Goal: Use online tool/utility: Utilize a website feature to perform a specific function

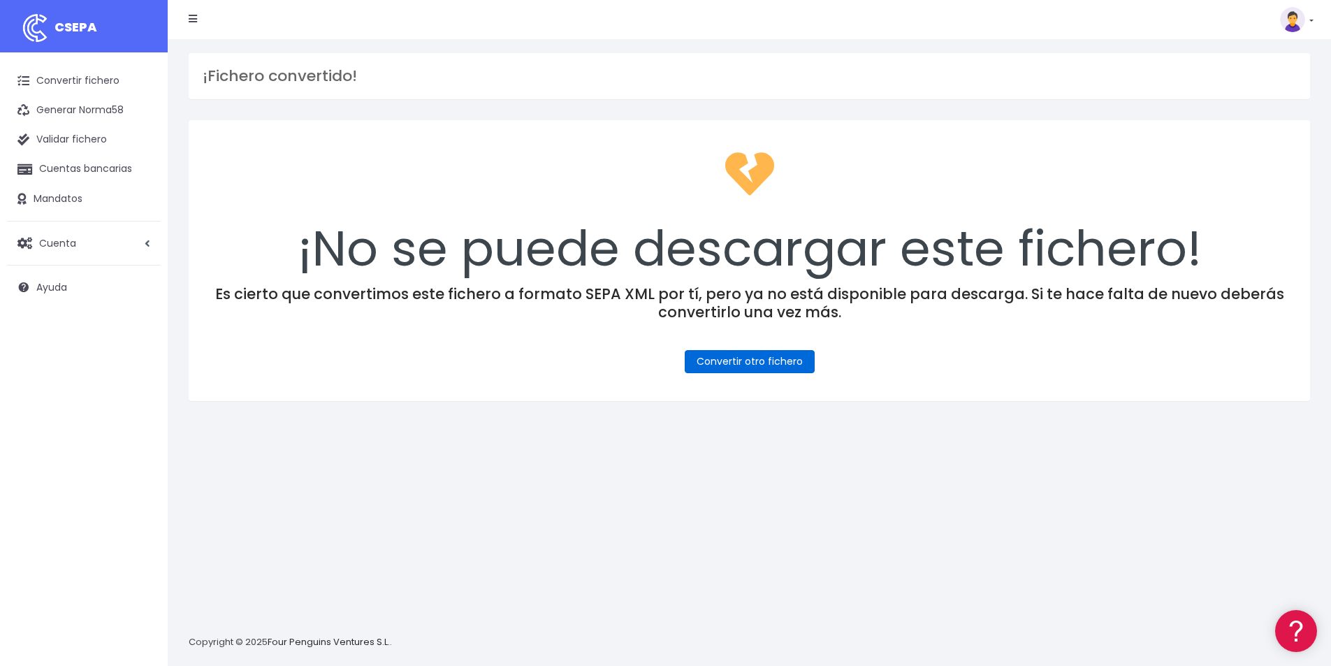
click at [771, 363] on link "Convertir otro fichero" at bounding box center [750, 361] width 130 height 23
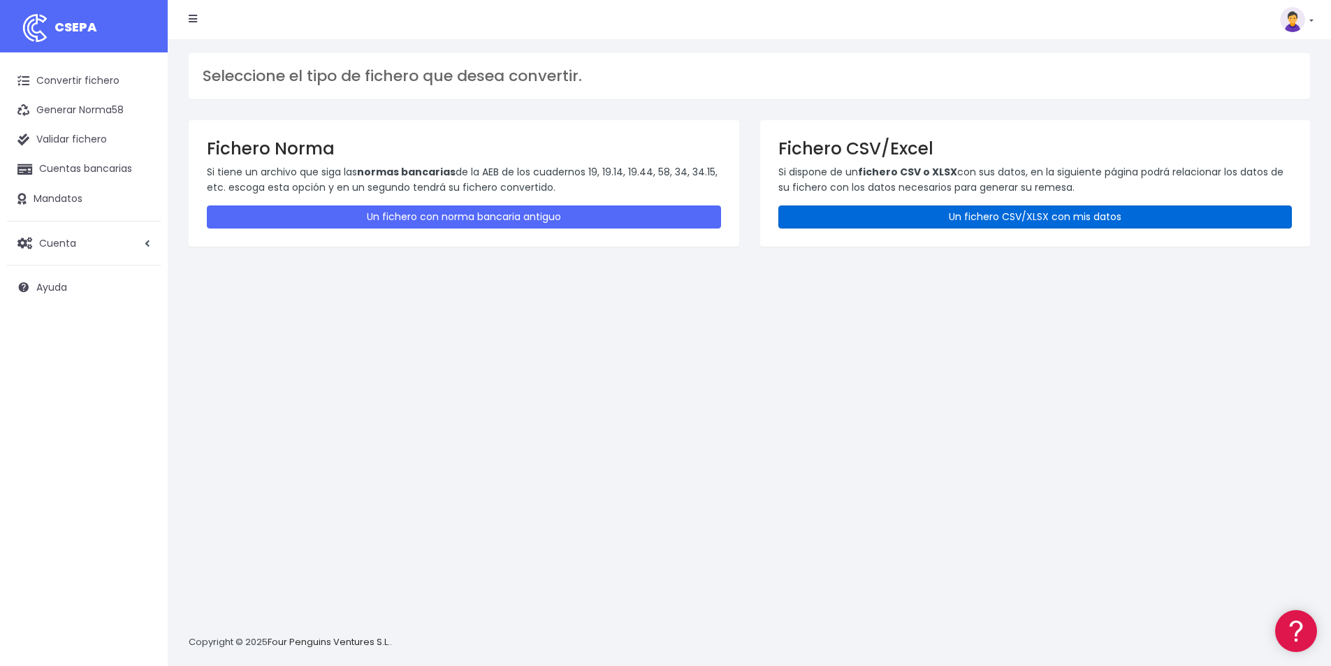
click at [1046, 213] on link "Un fichero CSV/XLSX con mis datos" at bounding box center [1035, 216] width 514 height 23
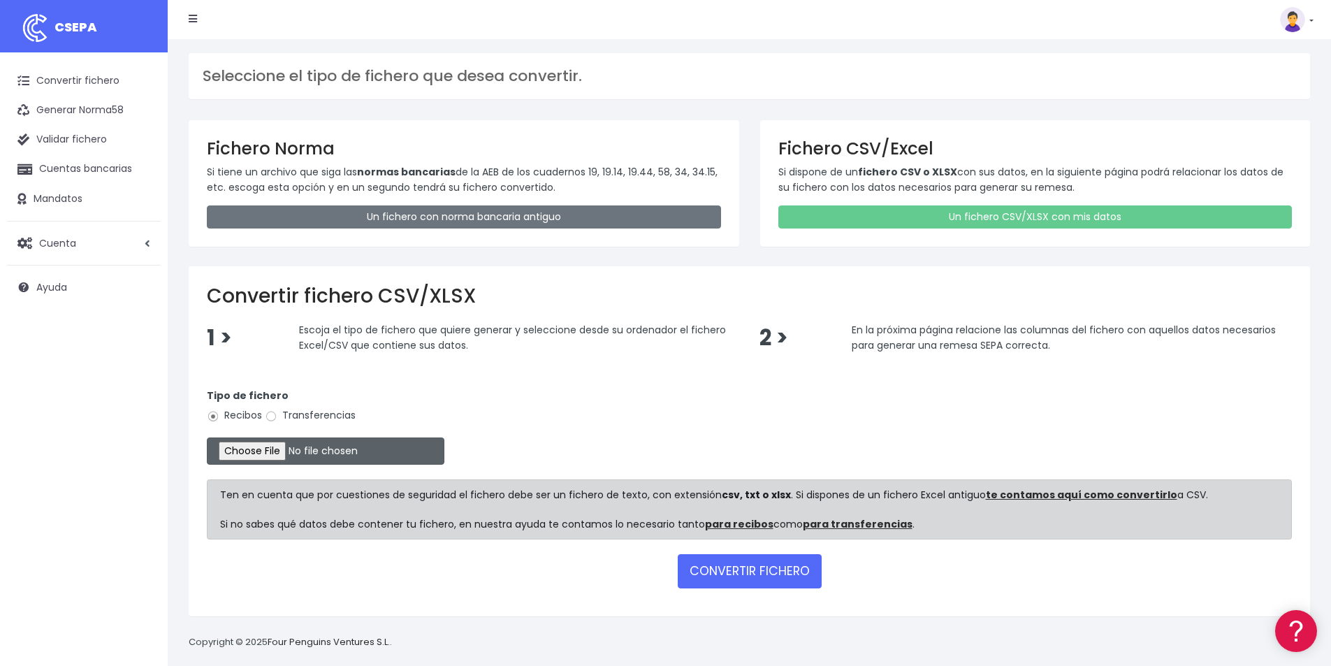
click at [278, 448] on input "file" at bounding box center [326, 450] width 238 height 27
type input "C:\fakepath\COBROS 03-10-25.xlsx"
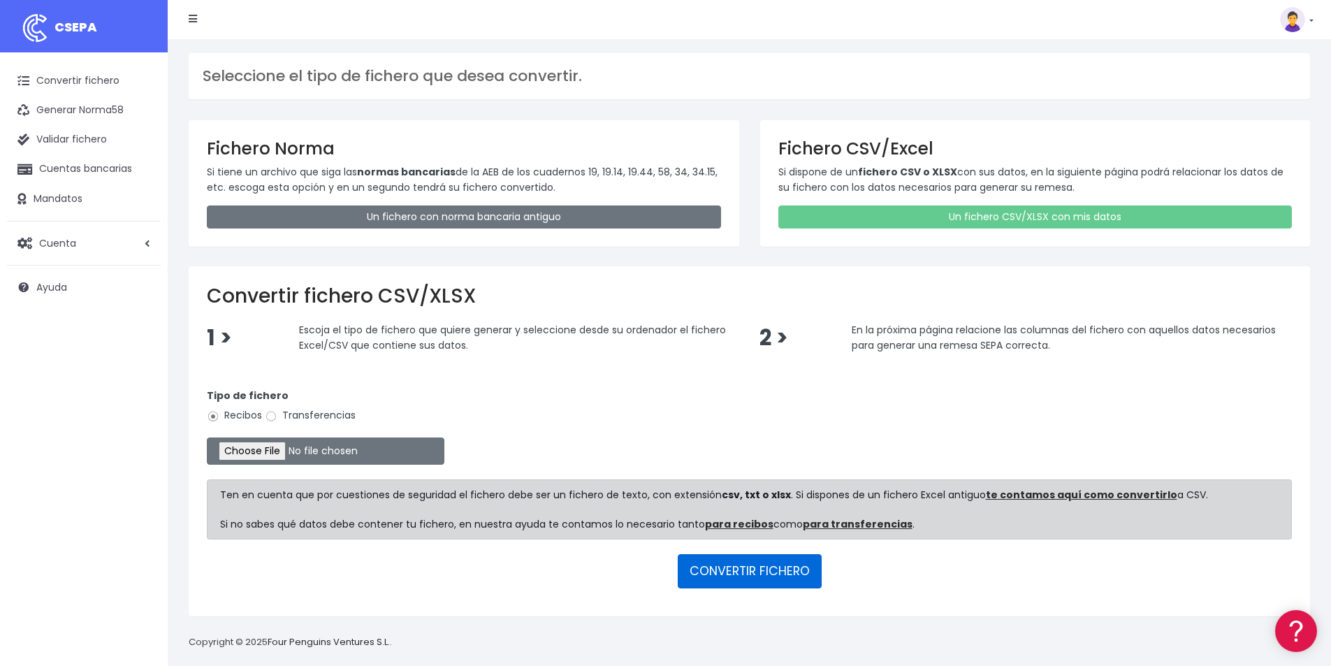
click at [763, 566] on button "CONVERTIR FICHERO" at bounding box center [750, 571] width 144 height 34
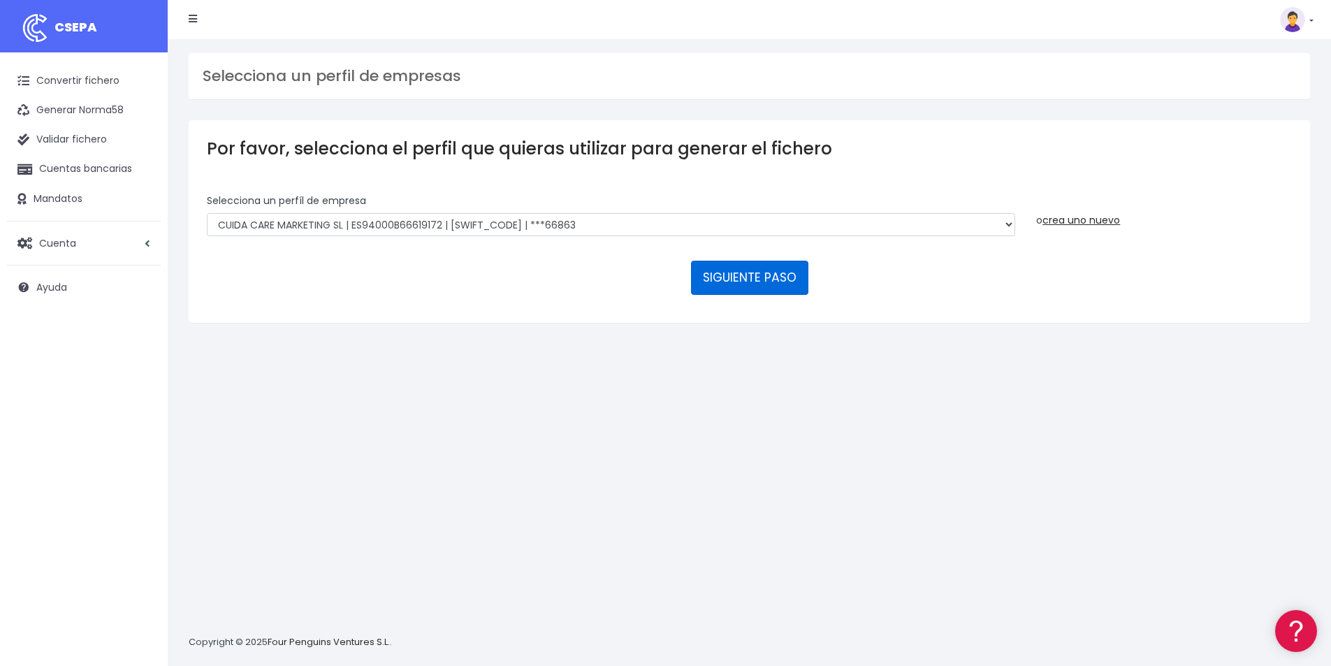
click at [750, 285] on button "SIGUIENTE PASO" at bounding box center [749, 278] width 117 height 34
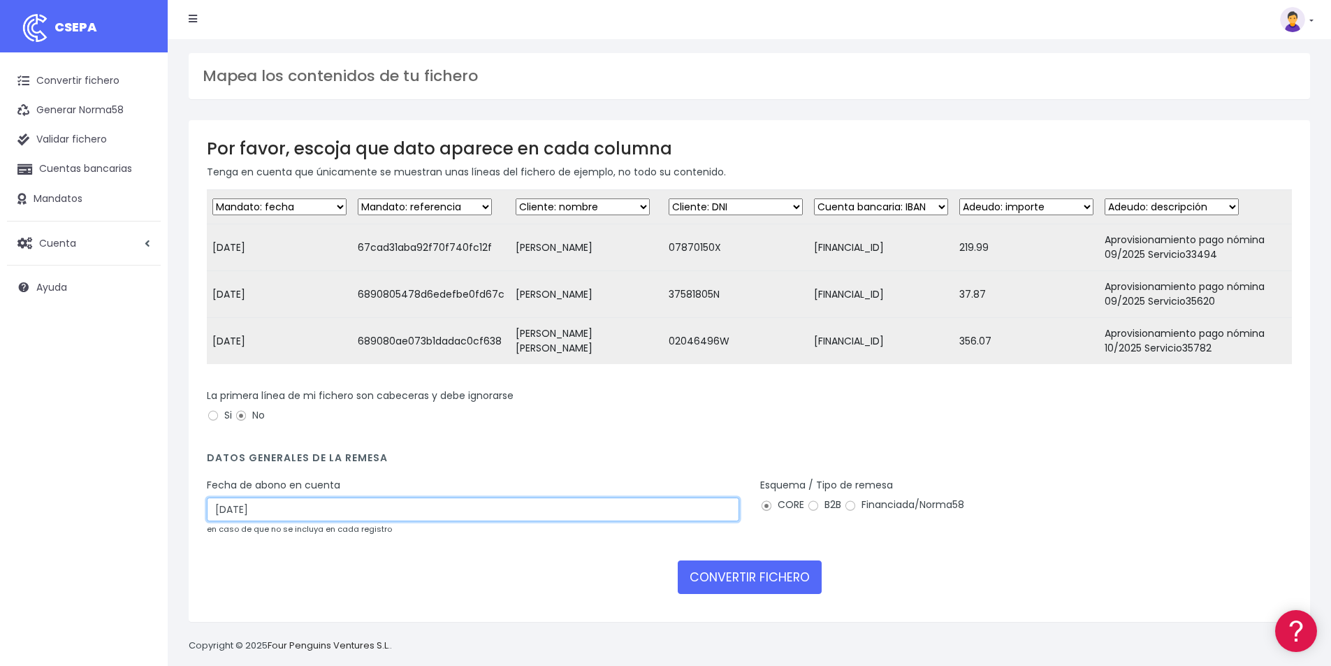
click at [349, 520] on input "[DATE]" at bounding box center [473, 509] width 532 height 24
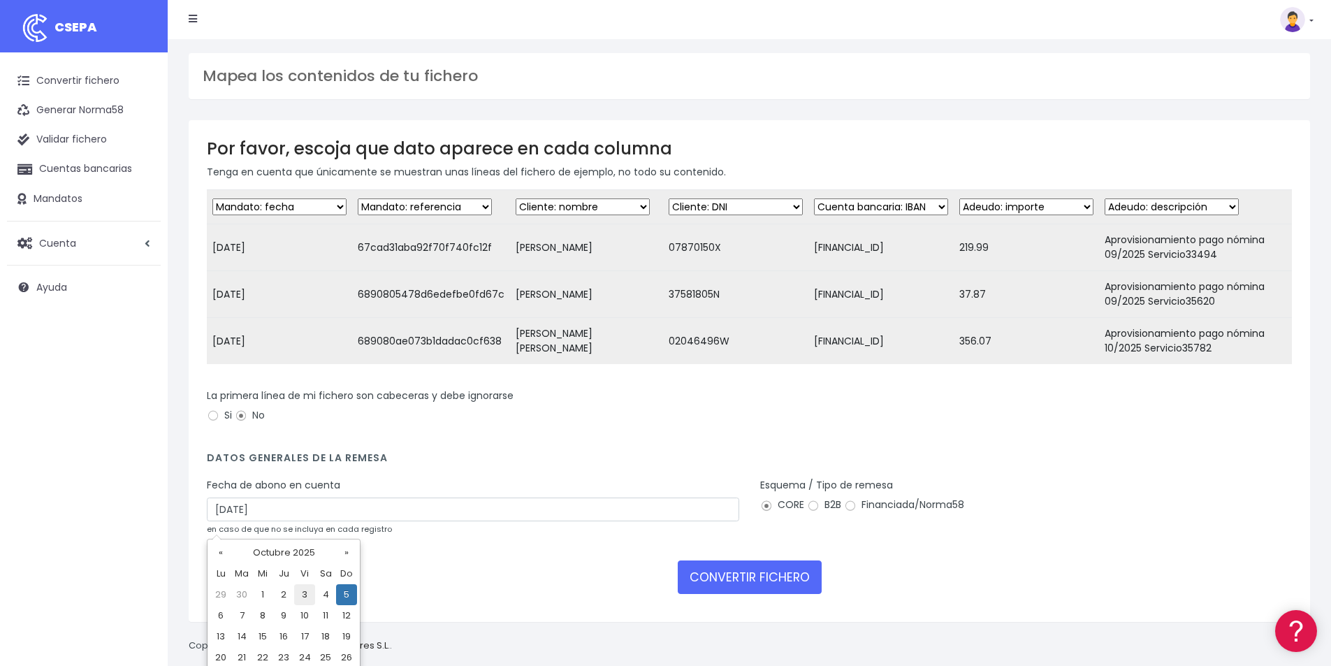
click at [307, 595] on td "3" at bounding box center [304, 594] width 21 height 21
type input "03/10/2025"
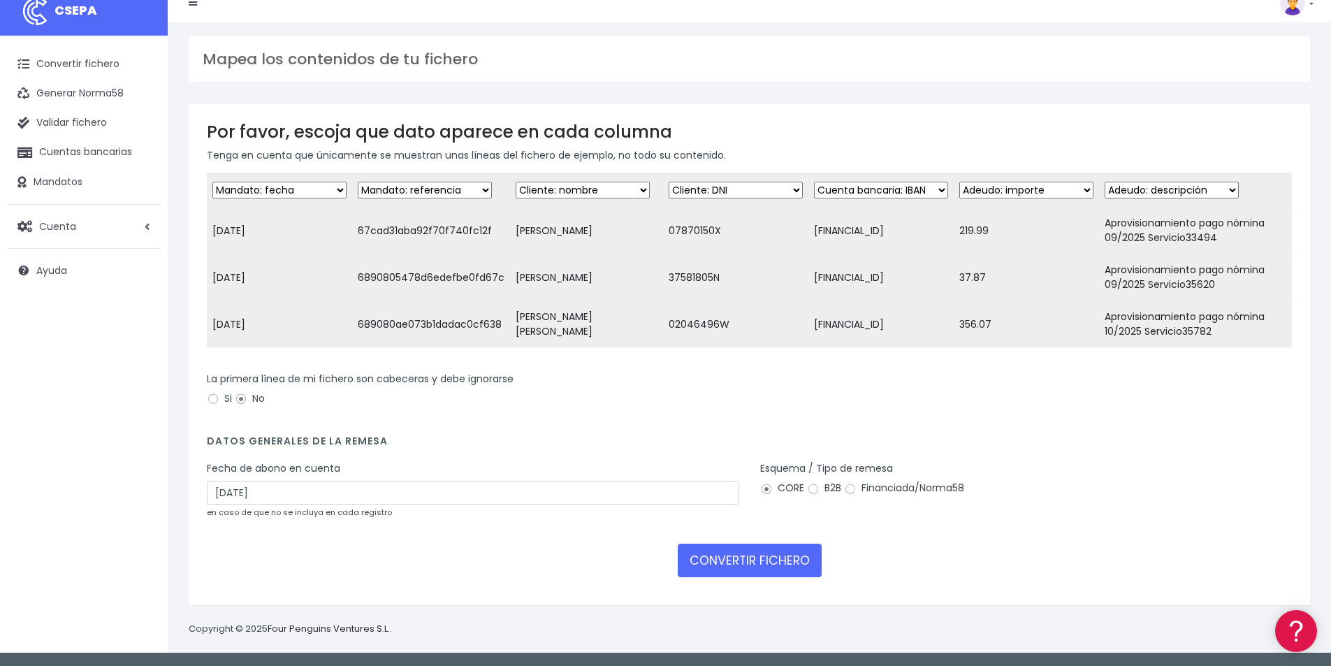
scroll to position [27, 0]
click at [755, 557] on button "CONVERTIR FICHERO" at bounding box center [750, 560] width 144 height 34
click at [754, 560] on button "CONVERTIR FICHERO" at bounding box center [750, 560] width 144 height 34
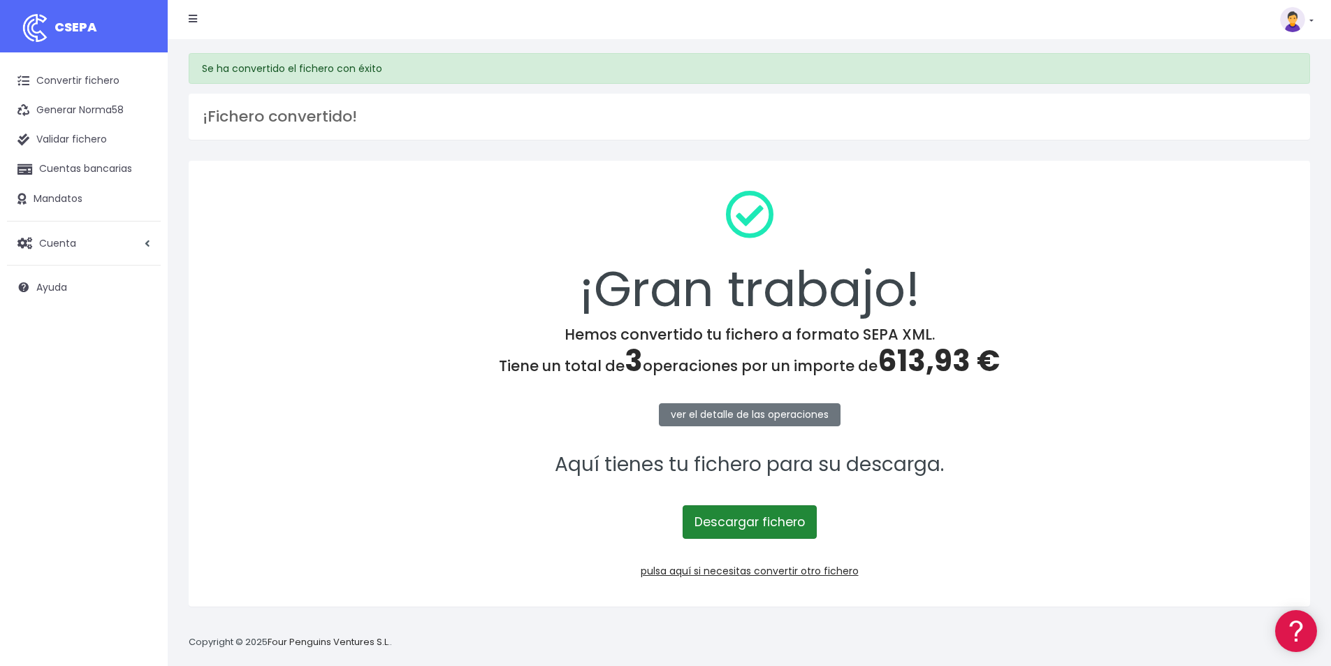
click at [775, 512] on link "Descargar fichero" at bounding box center [749, 522] width 134 height 34
click at [915, 361] on span "613,93 €" at bounding box center [938, 360] width 122 height 41
copy span "613,93"
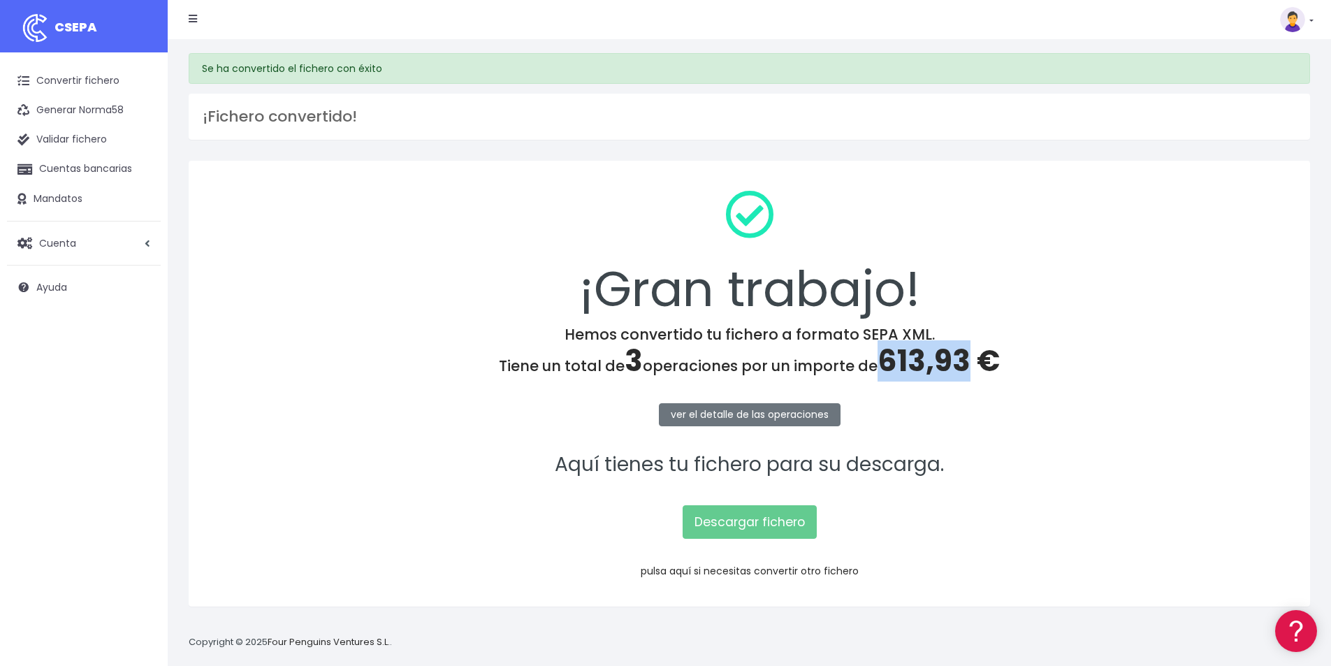
click at [816, 569] on link "pulsa aquí si necesitas convertir otro fichero" at bounding box center [750, 571] width 218 height 14
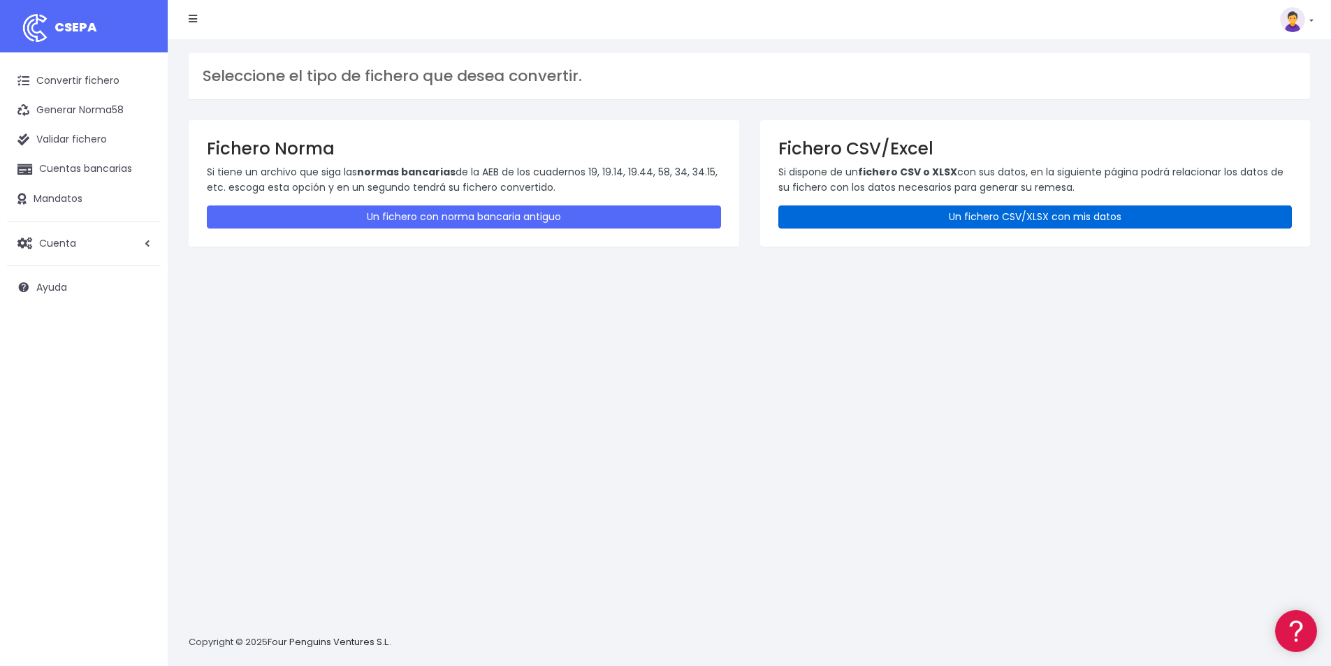
click at [1023, 217] on link "Un fichero CSV/XLSX con mis datos" at bounding box center [1035, 216] width 514 height 23
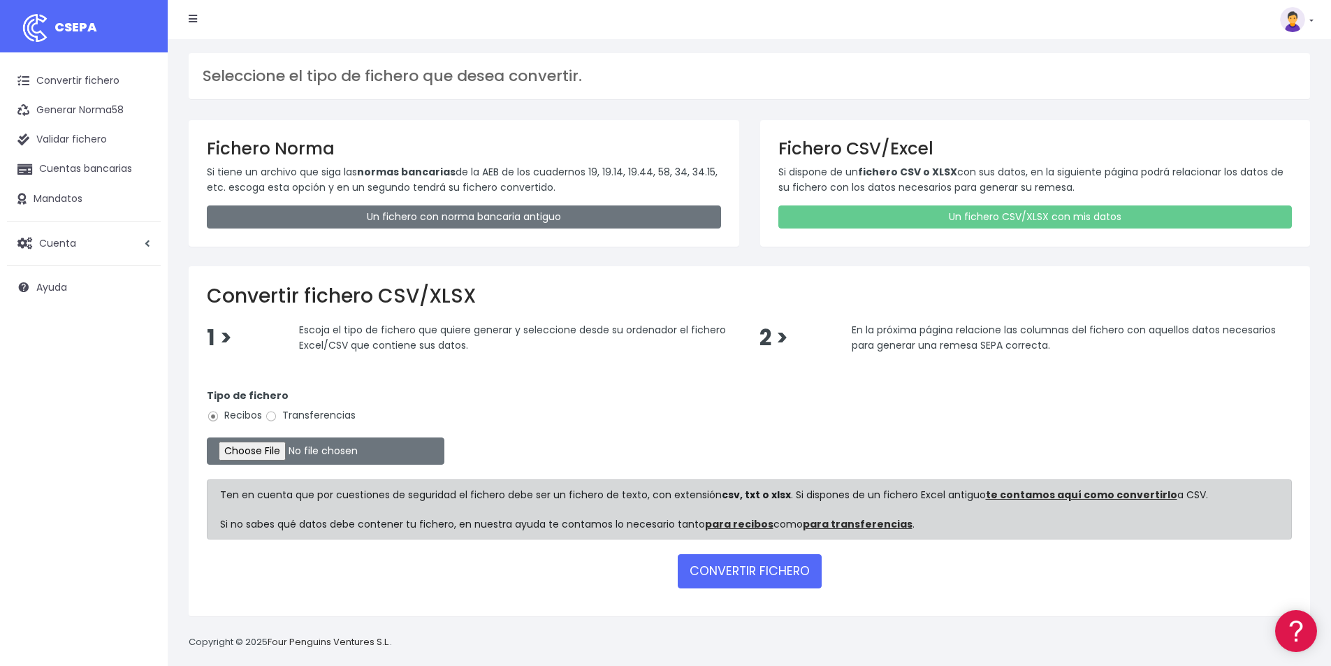
click at [305, 418] on label "Transferencias" at bounding box center [310, 415] width 91 height 15
click at [277, 418] on input "Transferencias" at bounding box center [271, 416] width 13 height 13
radio input "true"
click at [298, 455] on input "file" at bounding box center [326, 450] width 238 height 27
type input "C:\fakepath\Remesa Devolución 03-10-25.xlsx"
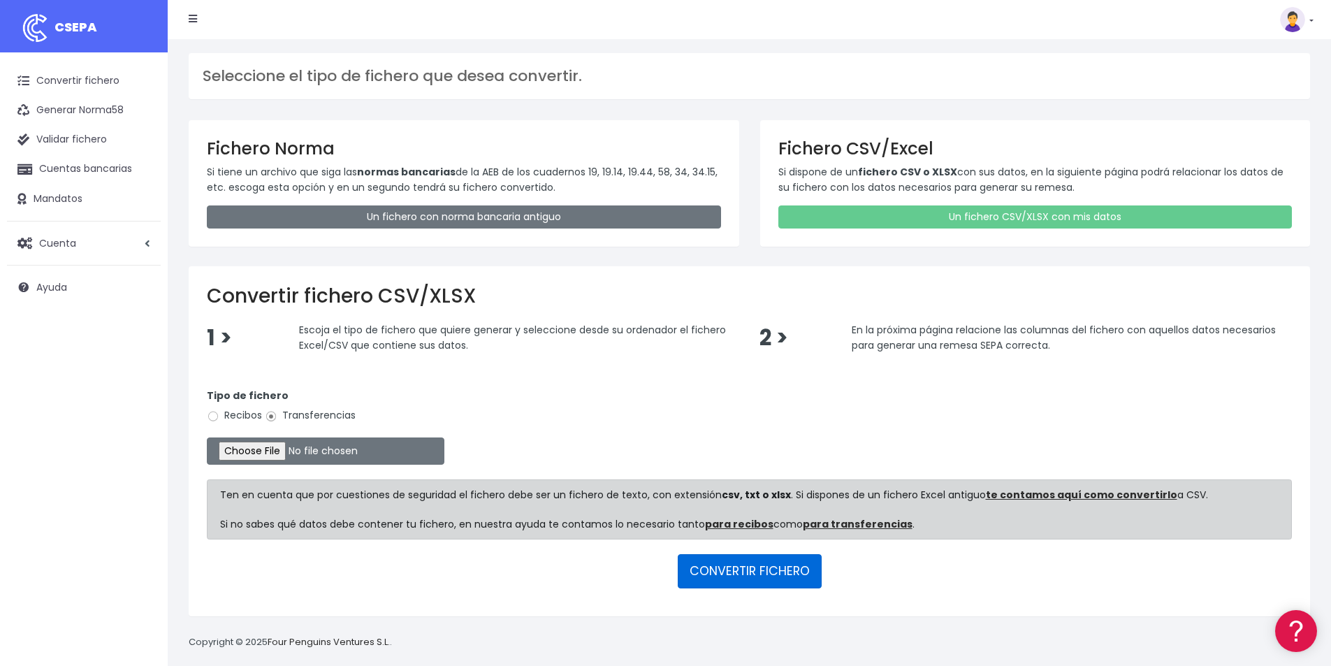
click at [753, 574] on button "CONVERTIR FICHERO" at bounding box center [750, 571] width 144 height 34
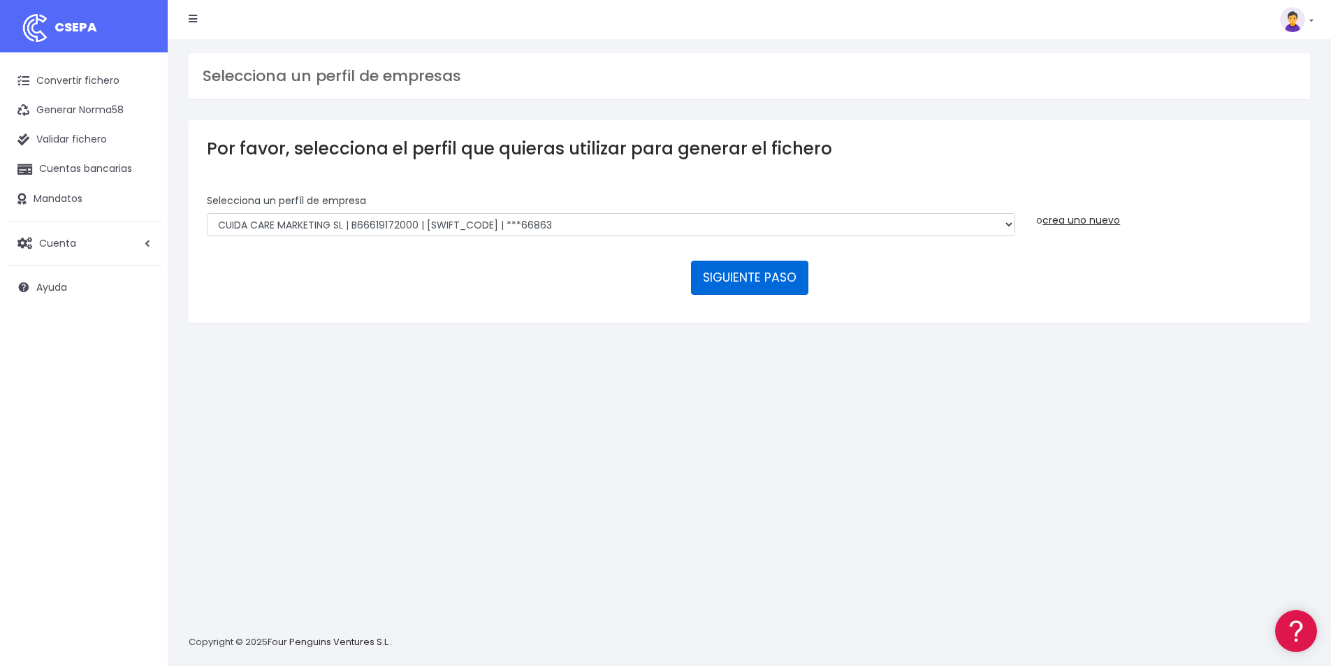
click at [733, 277] on button "SIGUIENTE PASO" at bounding box center [749, 278] width 117 height 34
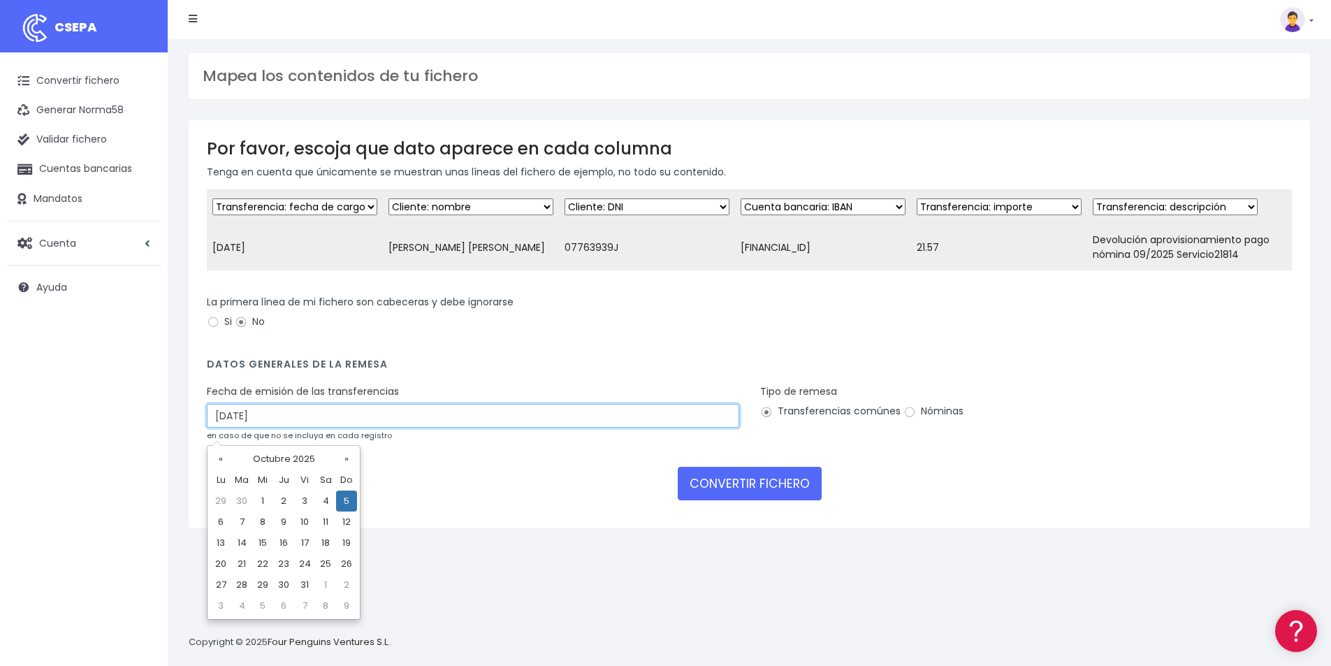
click at [320, 421] on input "[DATE]" at bounding box center [473, 416] width 532 height 24
click at [302, 507] on td "3" at bounding box center [304, 500] width 21 height 21
type input "[DATE]"
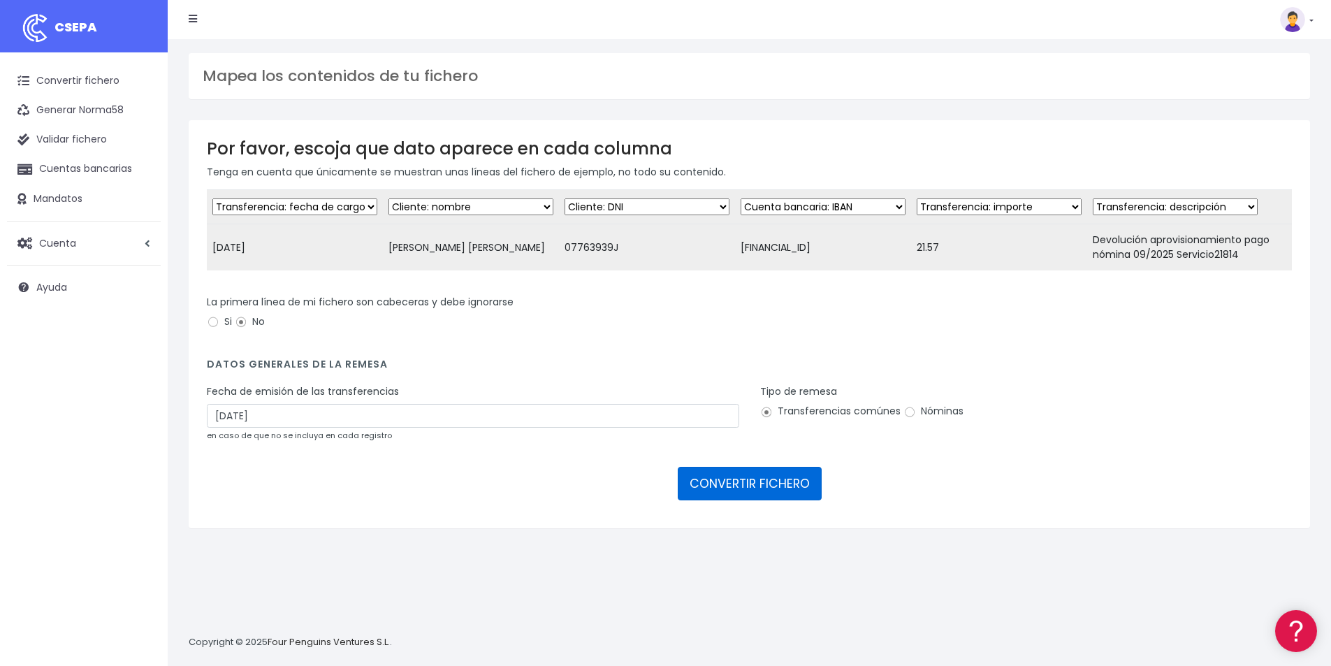
click at [768, 495] on button "CONVERTIR FICHERO" at bounding box center [750, 484] width 144 height 34
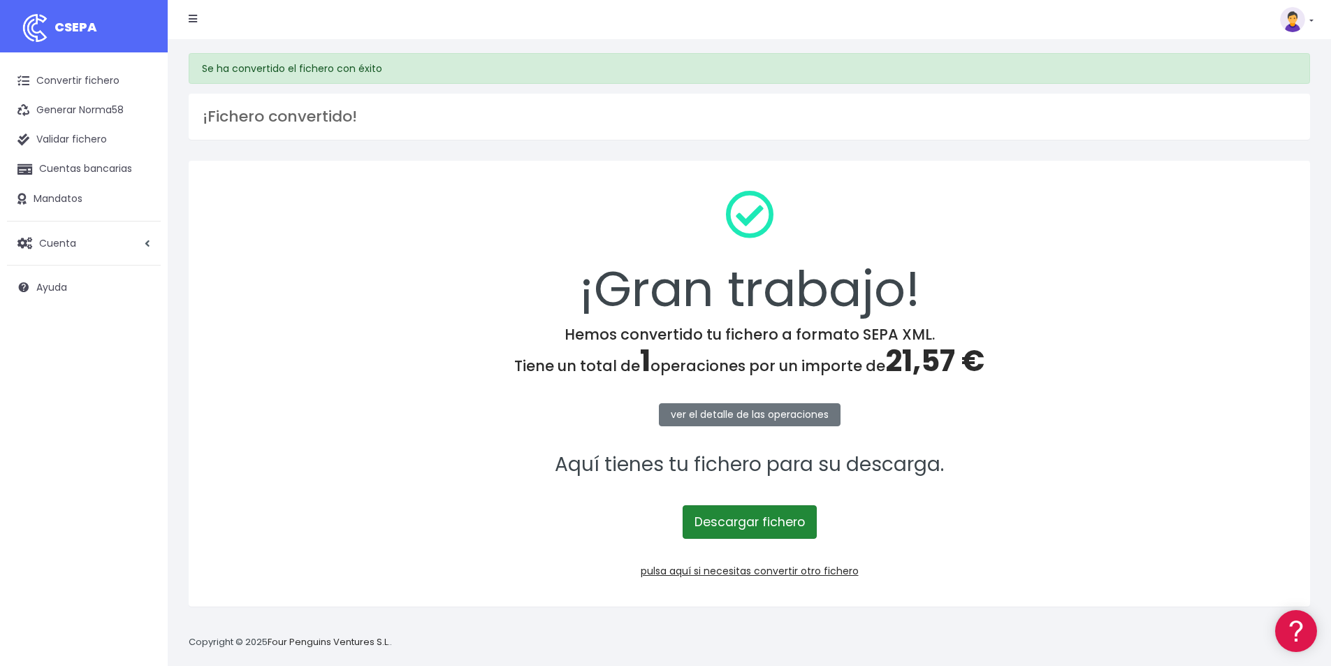
click at [780, 528] on link "Descargar fichero" at bounding box center [749, 522] width 134 height 34
click at [928, 369] on span "21,57 €" at bounding box center [934, 360] width 99 height 41
copy span "21,57"
click at [827, 571] on link "pulsa aquí si necesitas convertir otro fichero" at bounding box center [750, 571] width 218 height 14
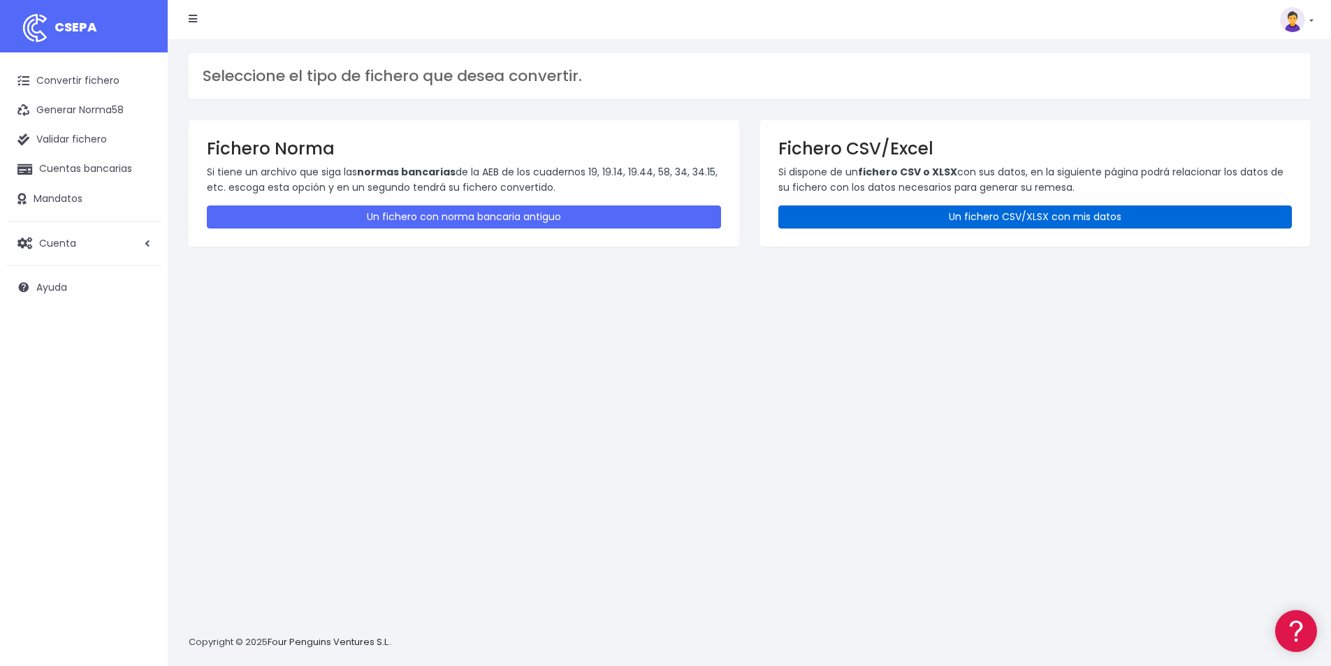
click at [992, 221] on link "Un fichero CSV/XLSX con mis datos" at bounding box center [1035, 216] width 514 height 23
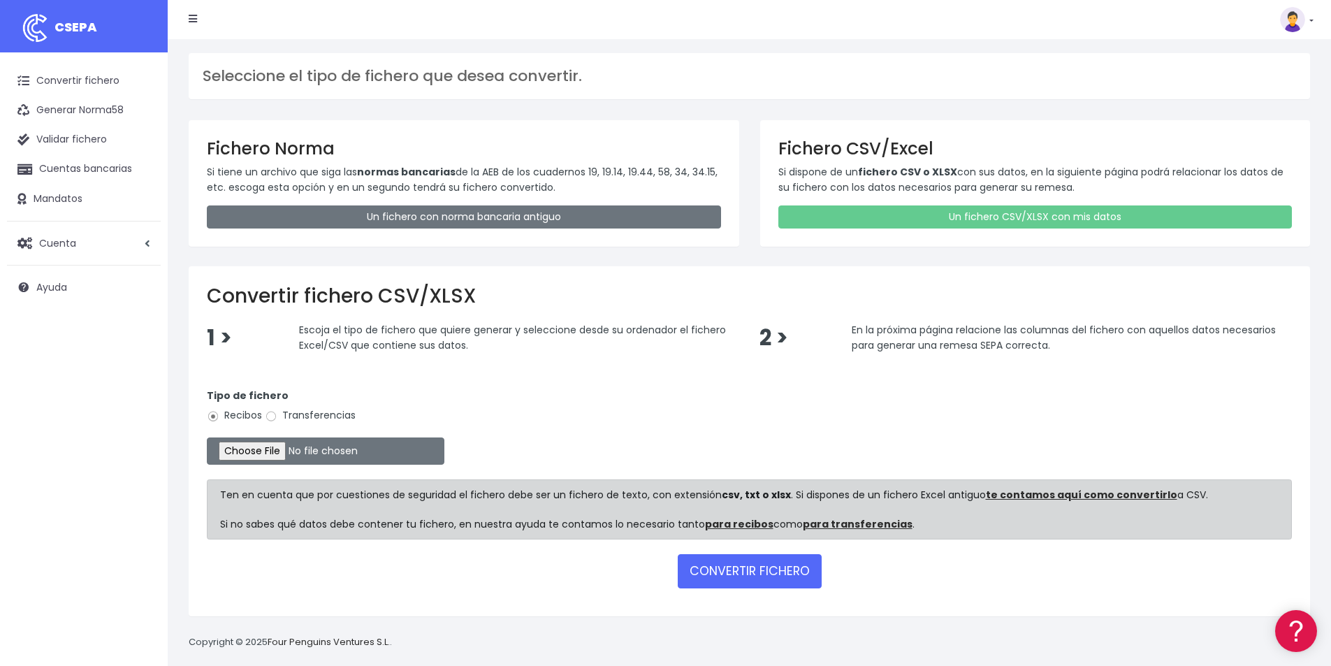
click at [304, 416] on label "Transferencias" at bounding box center [310, 415] width 91 height 15
click at [277, 416] on input "Transferencias" at bounding box center [271, 416] width 13 height 13
radio input "true"
click at [298, 450] on input "file" at bounding box center [326, 450] width 238 height 27
type input "C:\fakepath\PAGOS 03-10-25.xlsx"
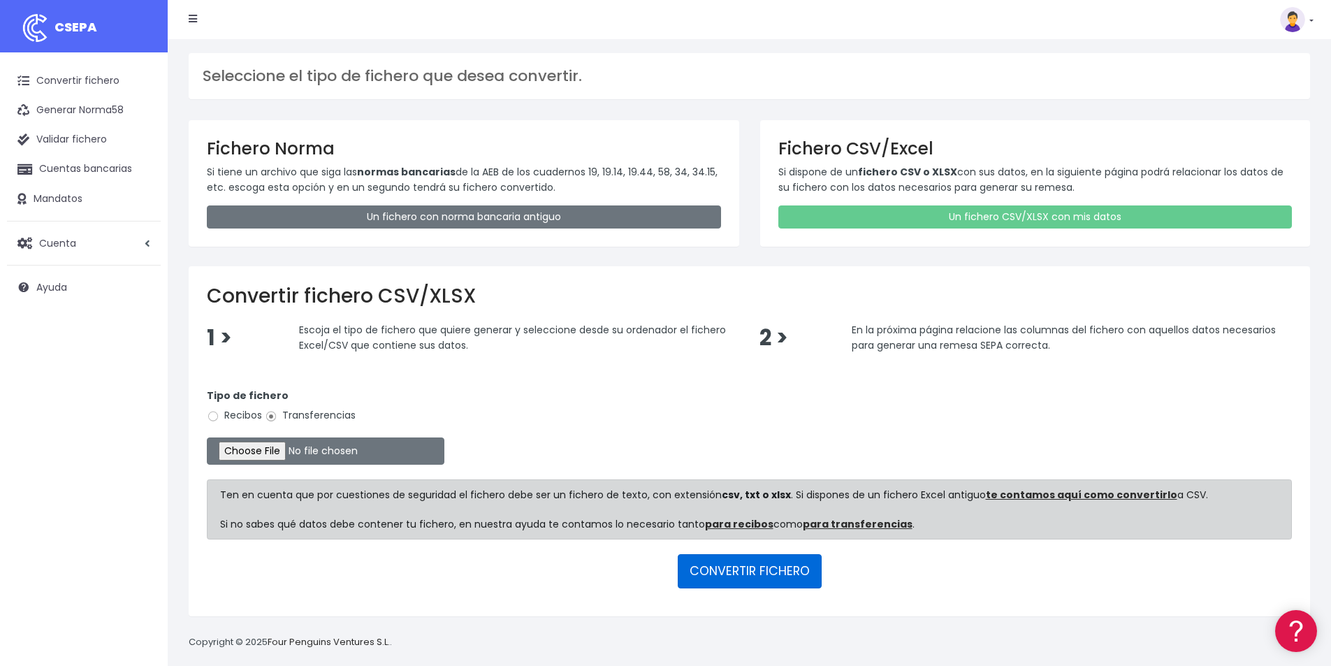
click at [773, 580] on button "CONVERTIR FICHERO" at bounding box center [750, 571] width 144 height 34
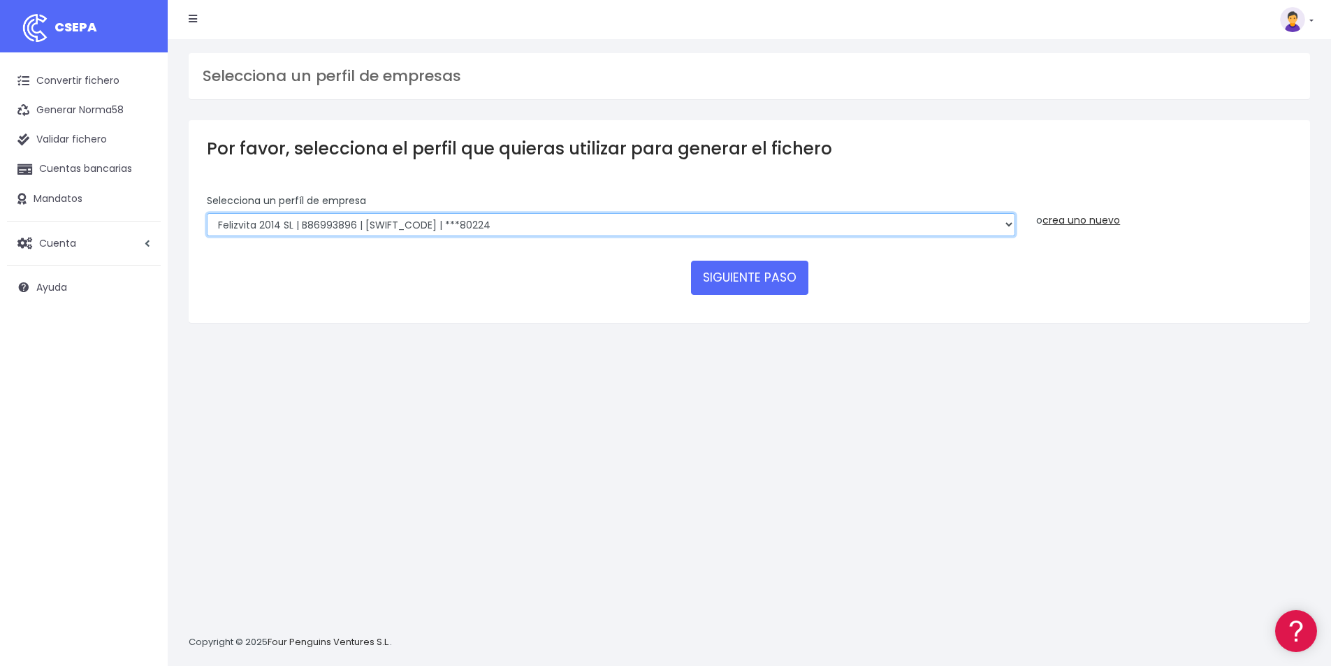
click at [486, 225] on select "Felizvita 2014 SL | B86993896 | [SWIFT_CODE] | ***80224 Assisvita Asistencia S.…" at bounding box center [611, 225] width 808 height 24
select select "1686"
click at [207, 213] on select "Felizvita 2014 SL | B86993896 | CAIXESBBXXX | ***80224 Assisvita Asistencia S.L…" at bounding box center [611, 225] width 808 height 24
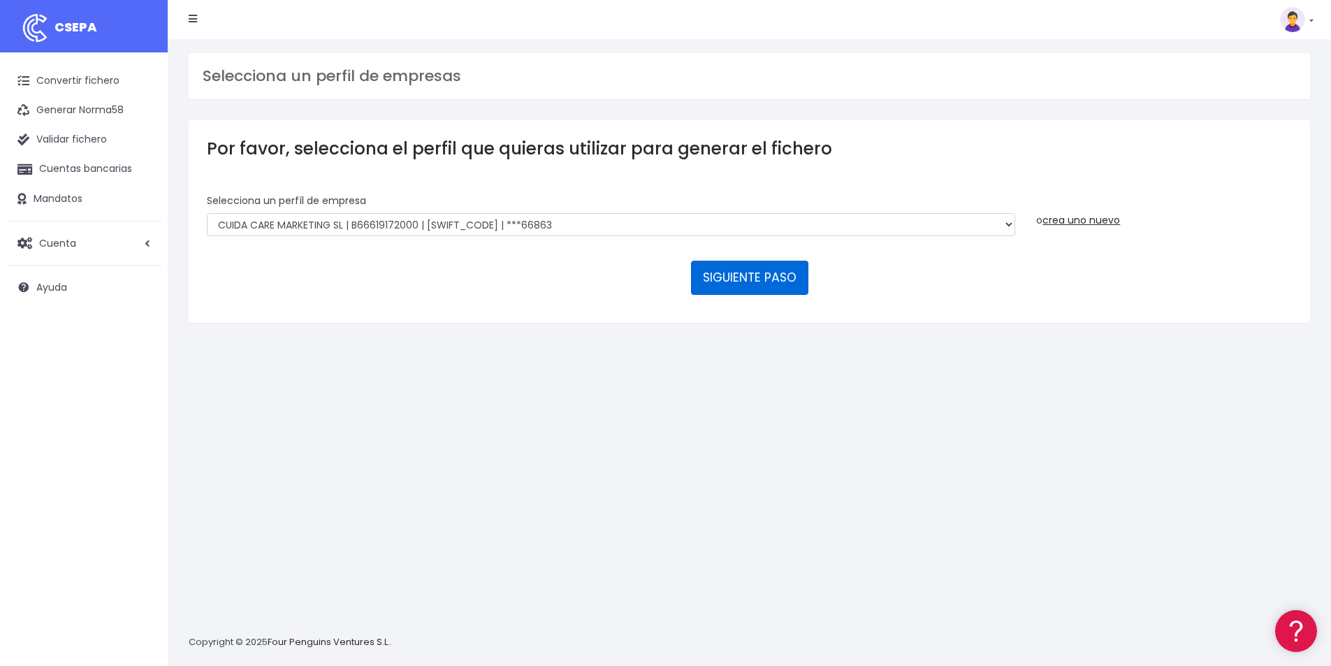
click at [743, 287] on button "SIGUIENTE PASO" at bounding box center [749, 278] width 117 height 34
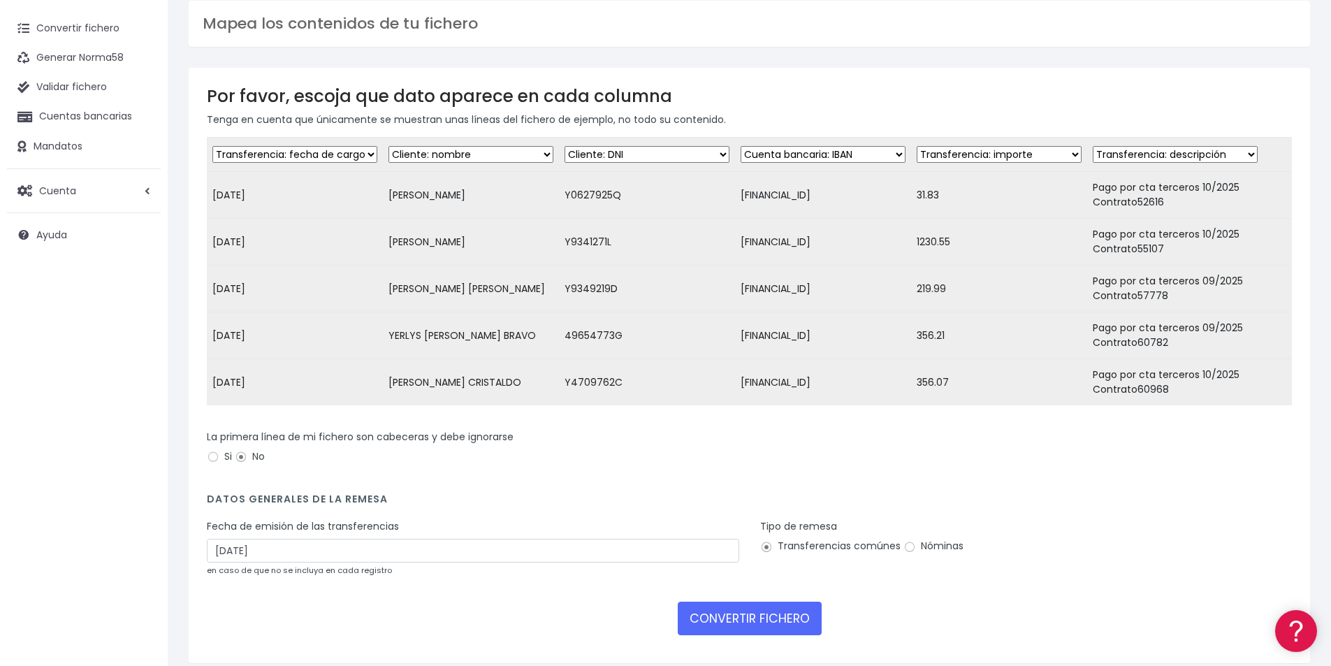
scroll to position [121, 0]
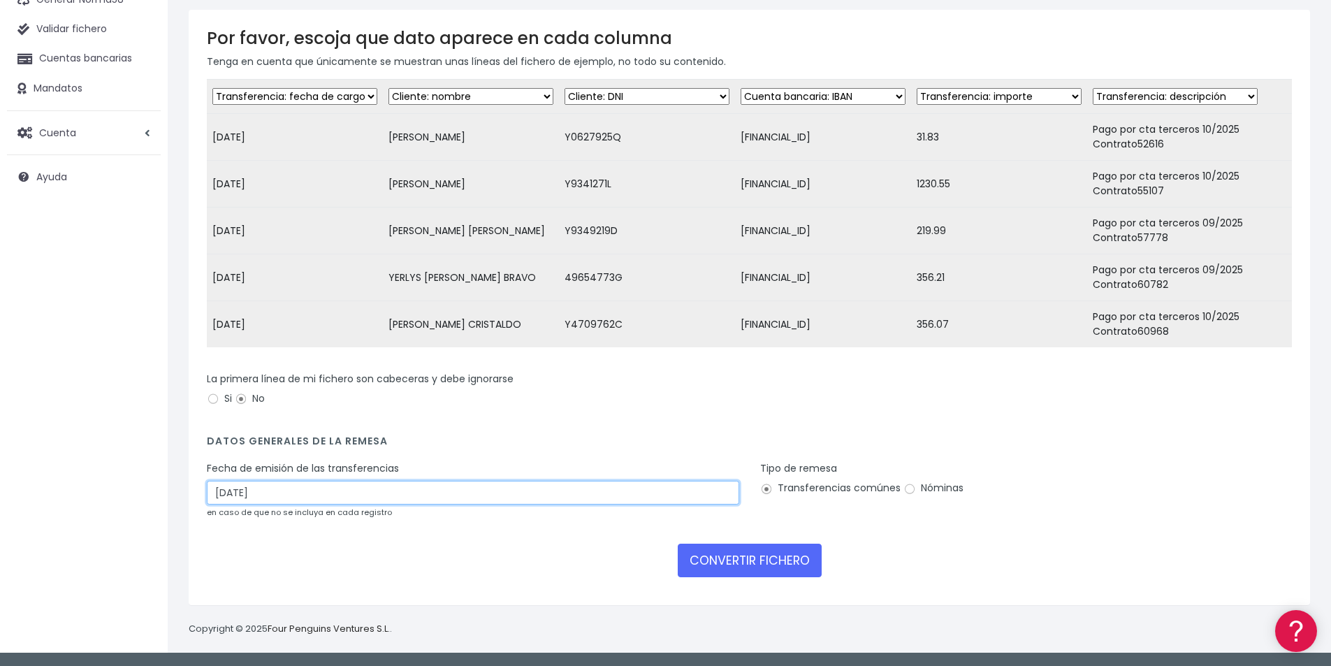
click at [265, 487] on input "[DATE]" at bounding box center [473, 493] width 532 height 24
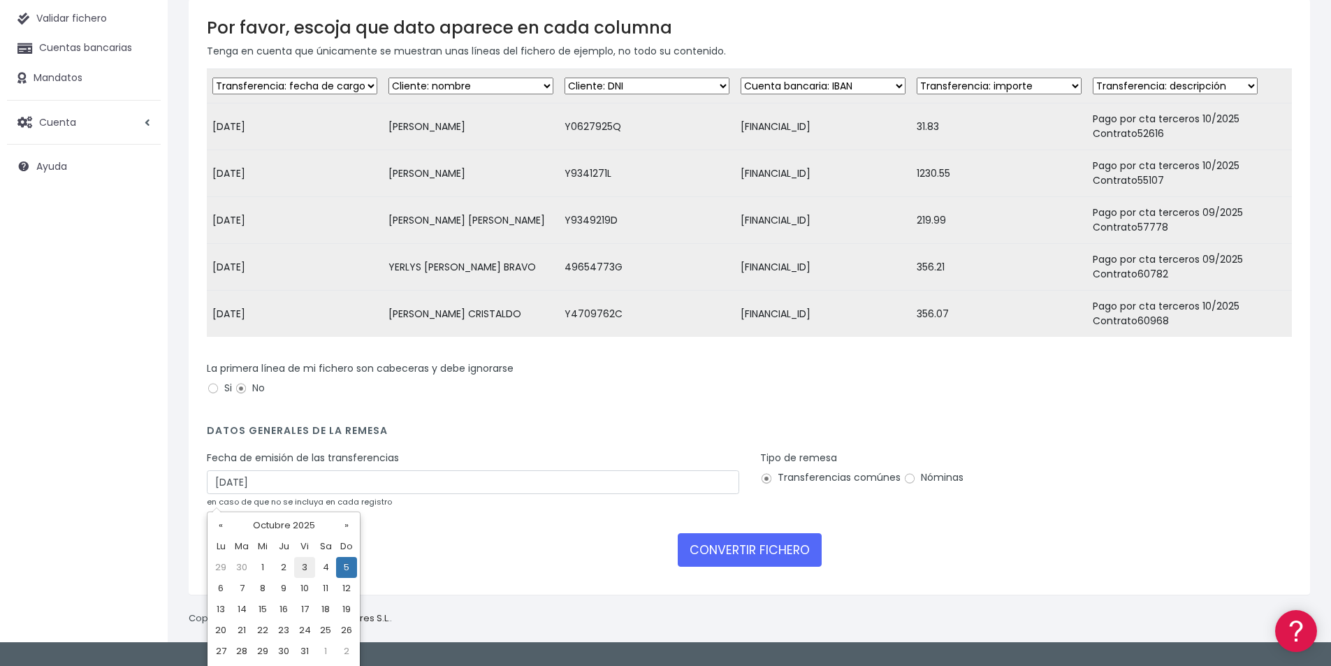
click at [302, 573] on td "3" at bounding box center [304, 567] width 21 height 21
type input "[DATE]"
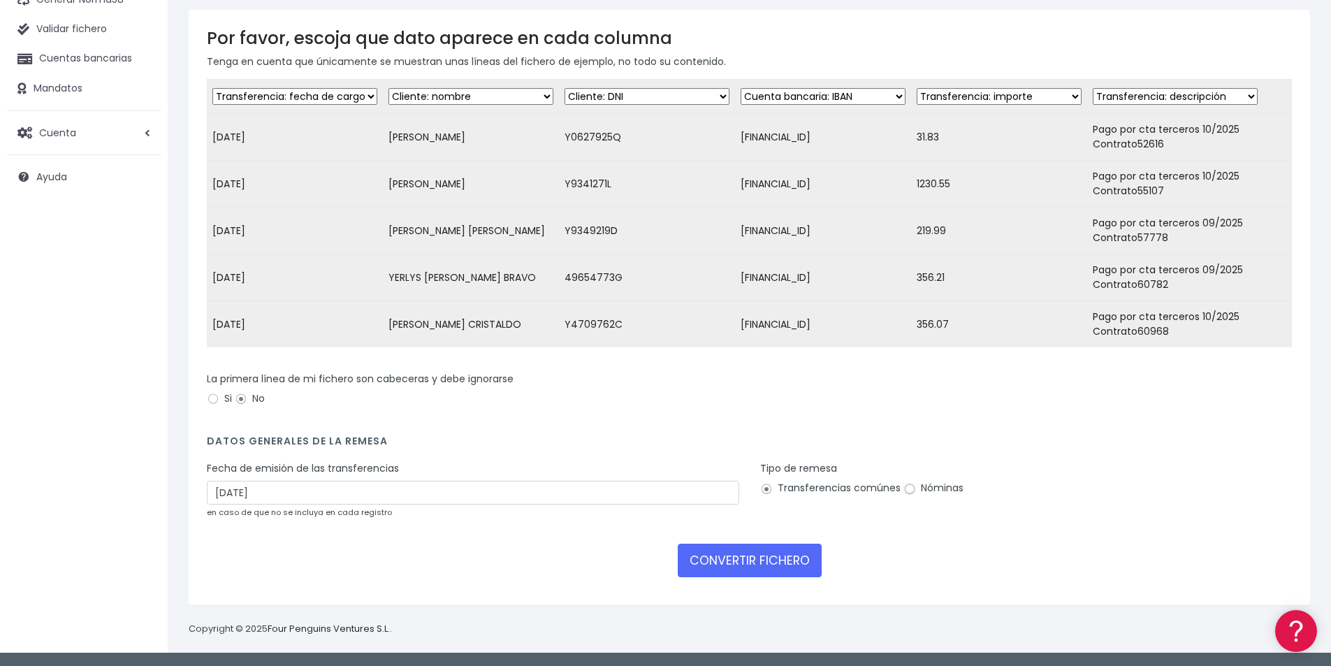
click at [904, 490] on input "Nóminas" at bounding box center [909, 489] width 13 height 13
radio input "true"
click at [772, 556] on button "CONVERTIR FICHERO" at bounding box center [750, 560] width 144 height 34
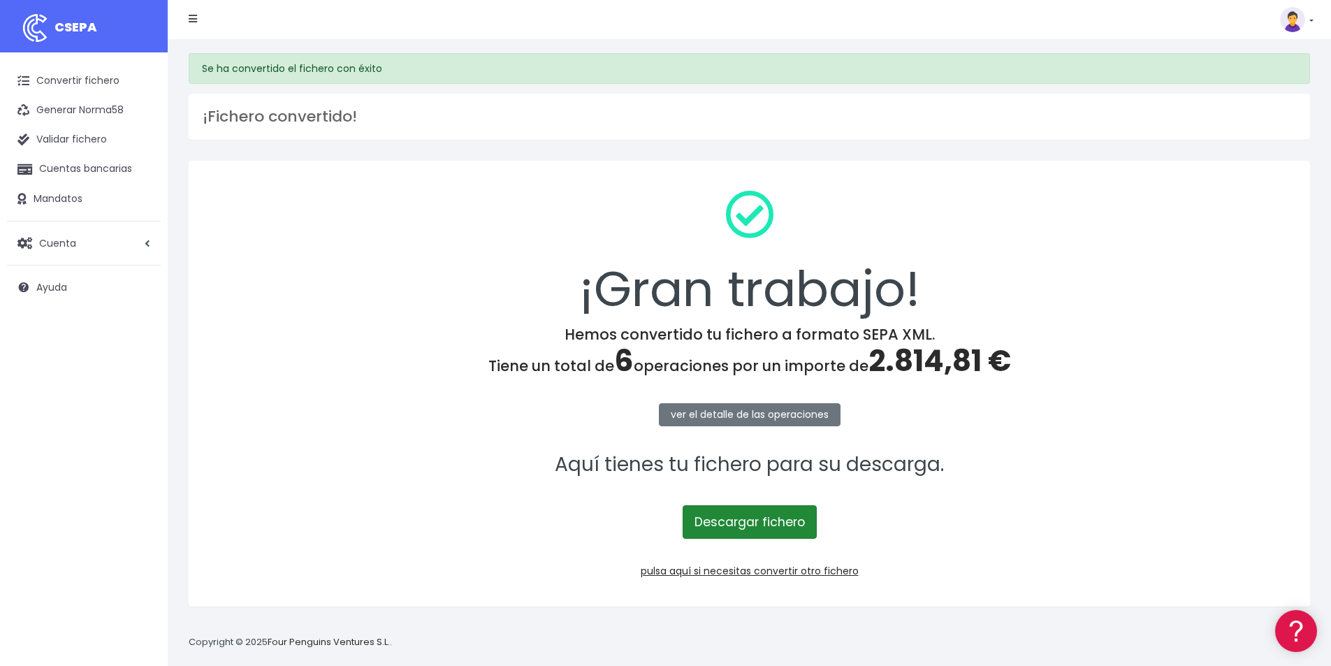
click at [743, 522] on link "Descargar fichero" at bounding box center [749, 522] width 134 height 34
click at [919, 367] on span "2.814,81 €" at bounding box center [939, 360] width 143 height 41
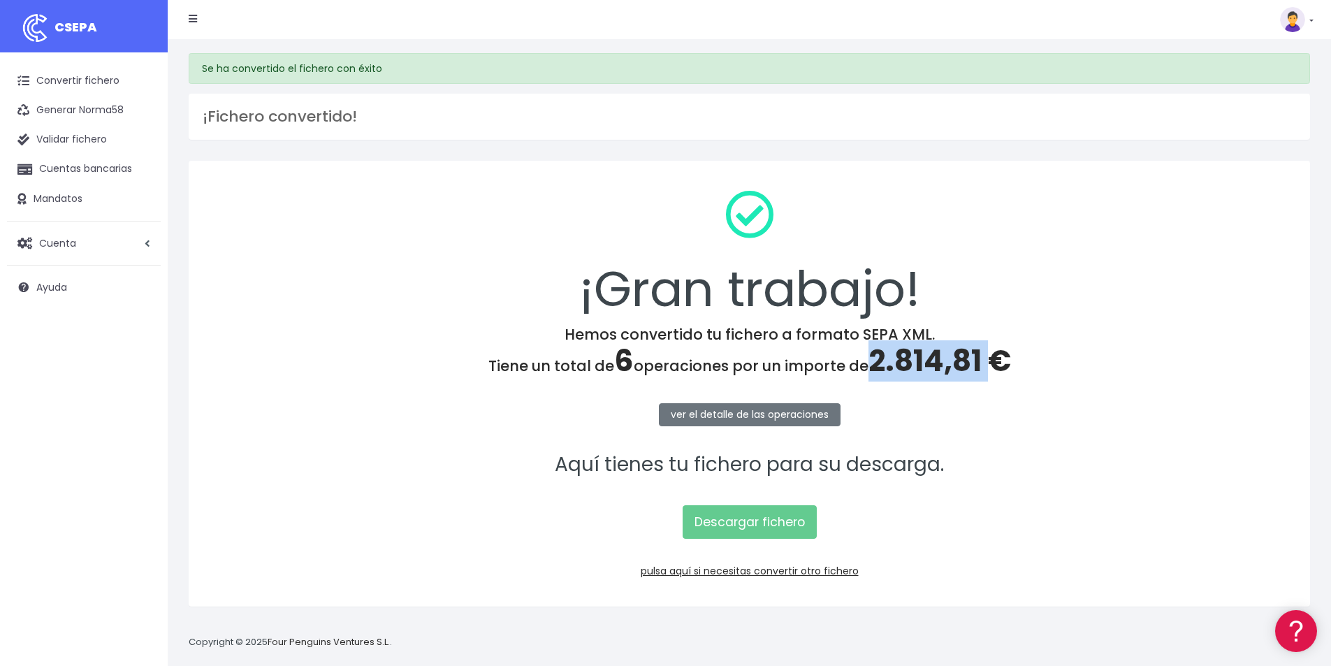
click at [919, 367] on span "2.814,81 €" at bounding box center [939, 360] width 143 height 41
copy span "2.814,81"
